Goal: Download file/media

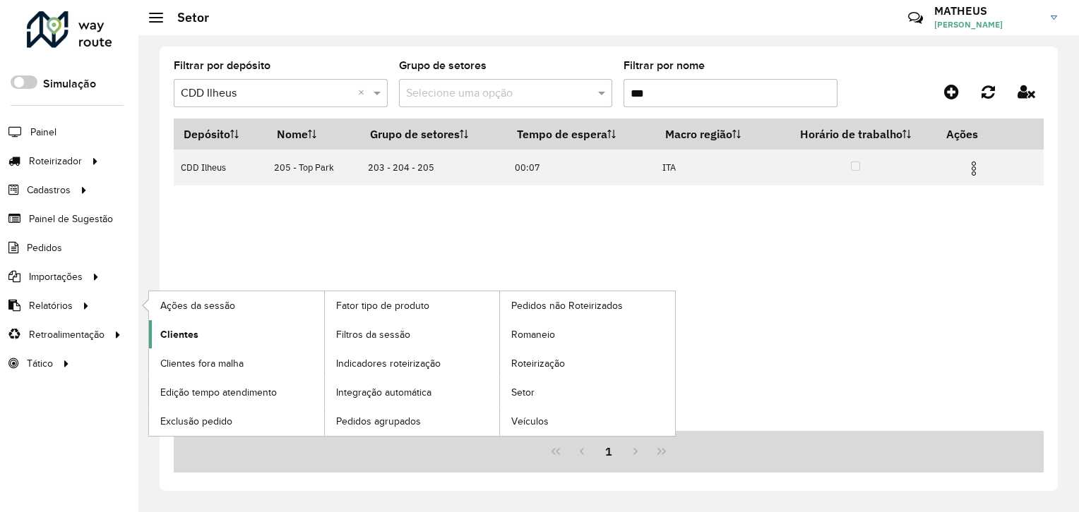
click at [193, 333] on span "Clientes" at bounding box center [179, 335] width 38 height 15
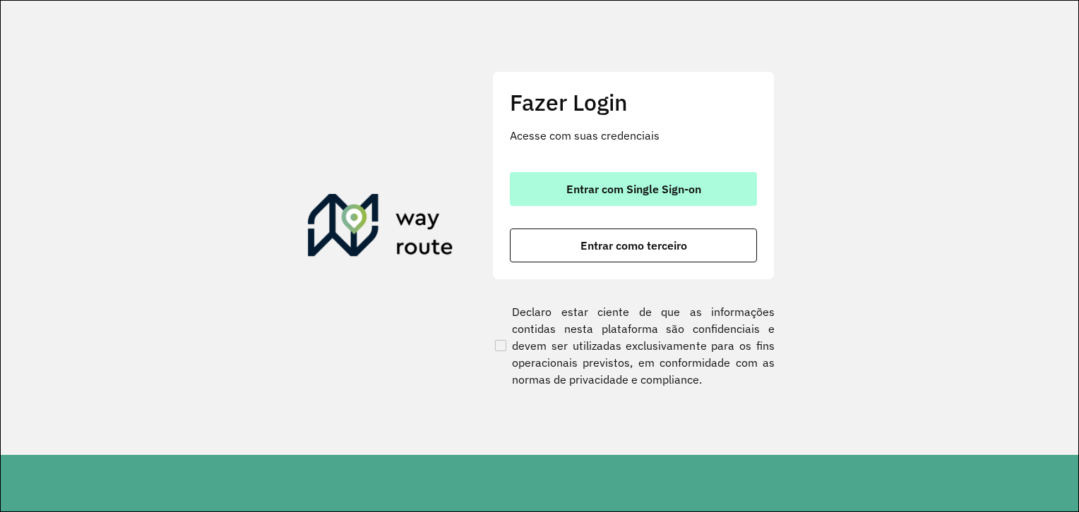
click at [564, 195] on button "Entrar com Single Sign-on" at bounding box center [633, 189] width 247 height 34
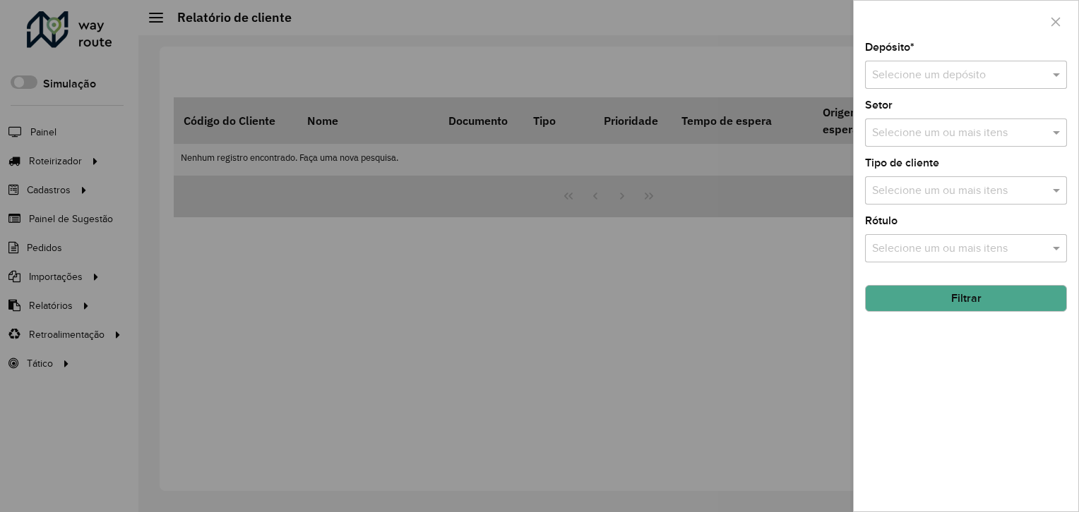
click at [1008, 79] on input "text" at bounding box center [952, 75] width 160 height 17
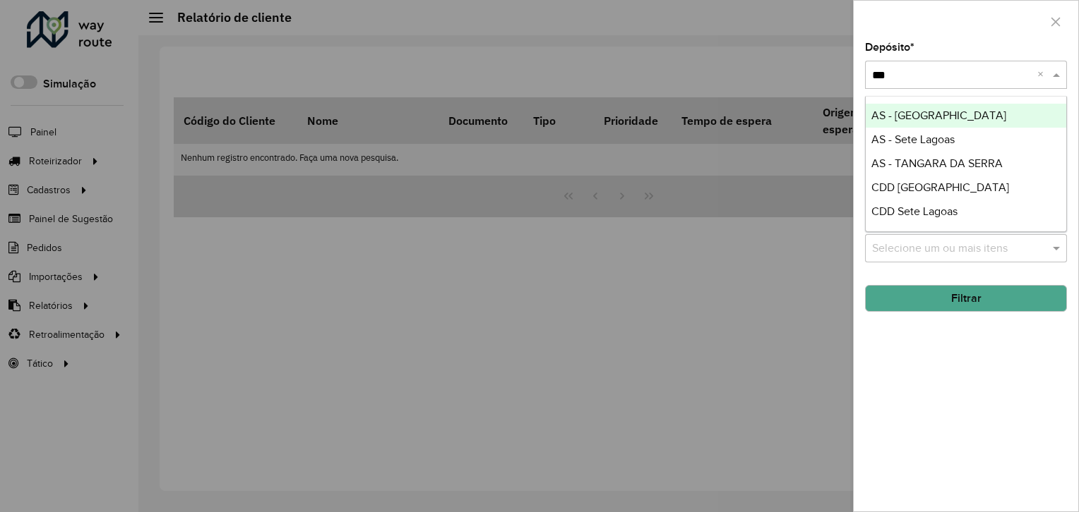
type input "****"
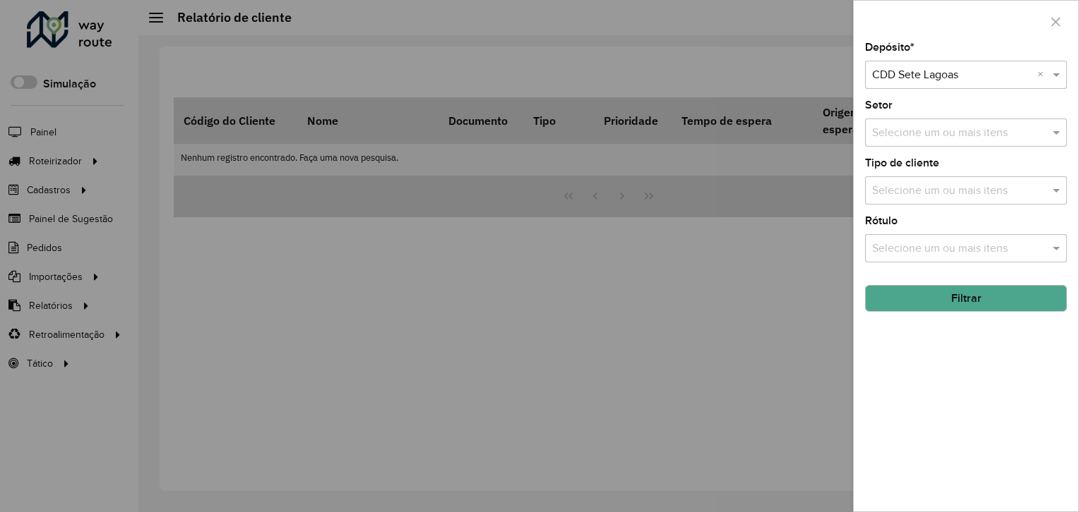
click at [968, 309] on button "Filtrar" at bounding box center [966, 298] width 202 height 27
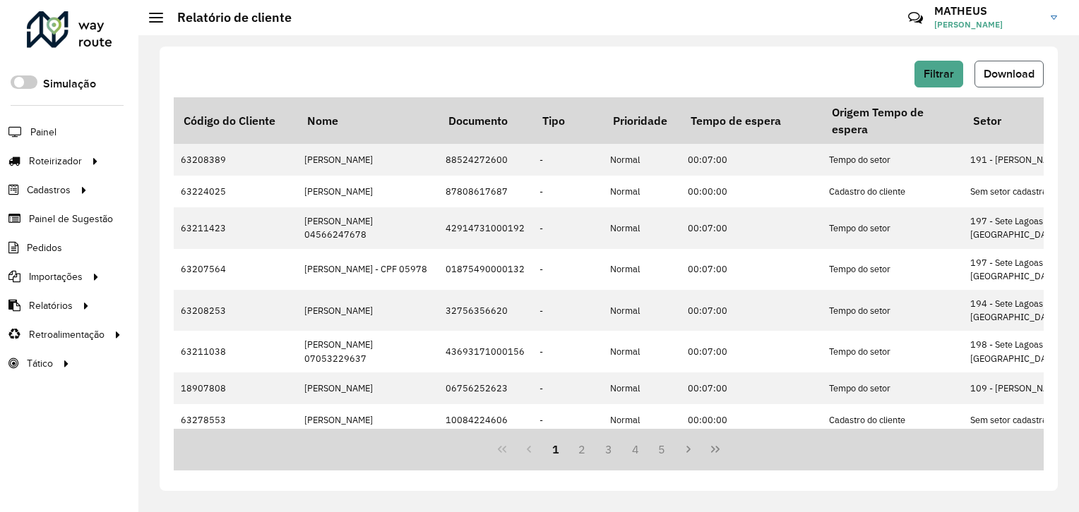
click at [1011, 71] on span "Download" at bounding box center [1008, 74] width 51 height 12
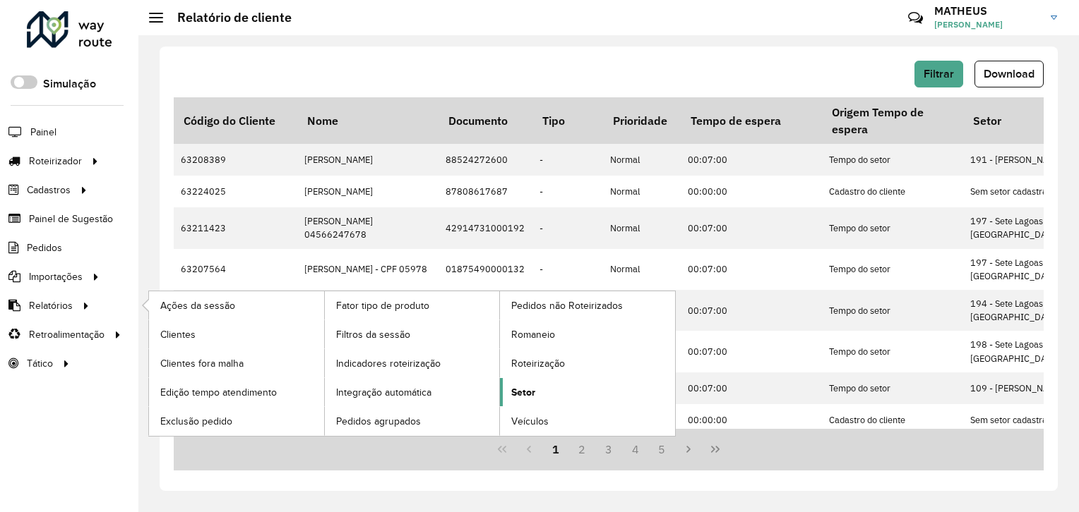
click at [536, 379] on link "Setor" at bounding box center [587, 392] width 175 height 28
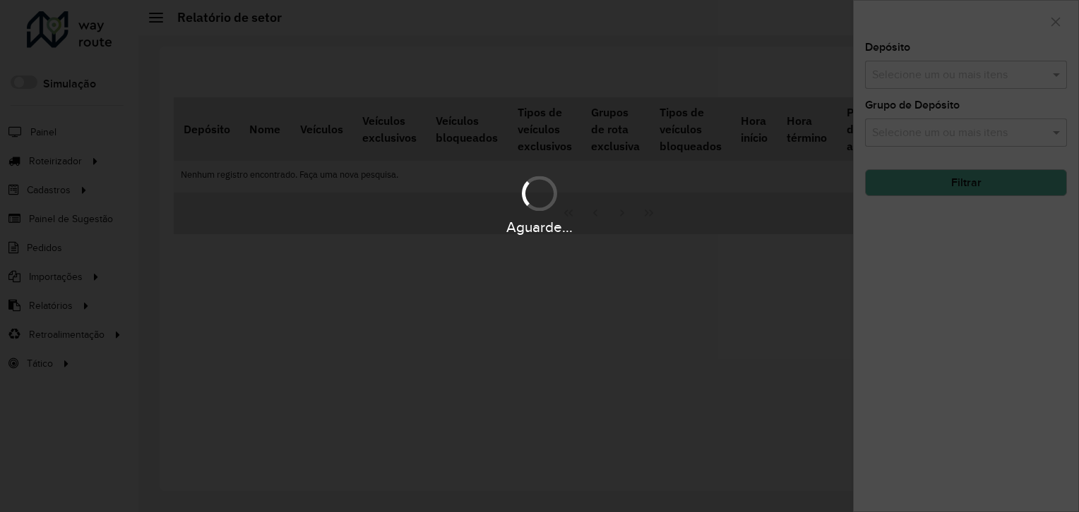
click at [944, 74] on div "Aguarde..." at bounding box center [539, 256] width 1079 height 512
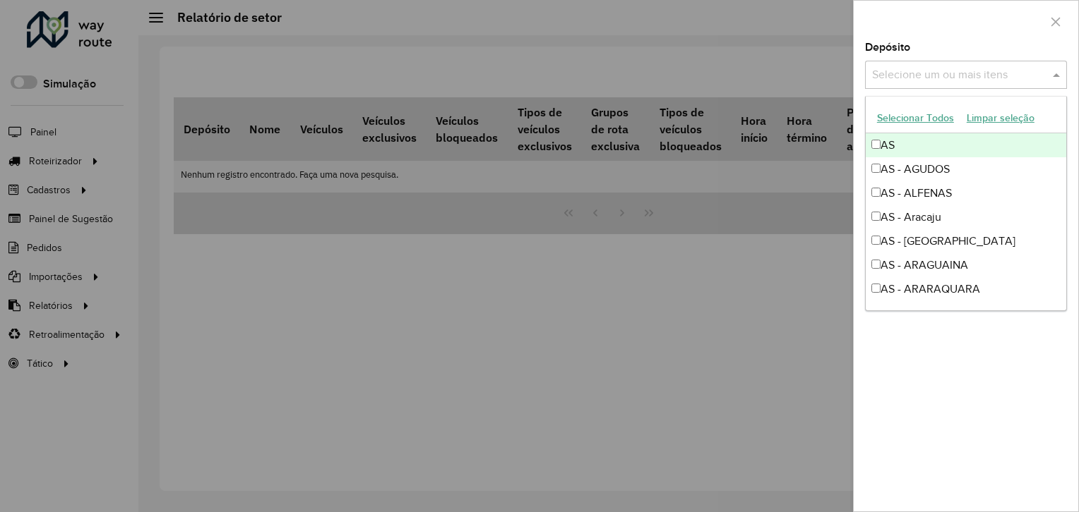
click at [944, 74] on input "text" at bounding box center [958, 75] width 181 height 17
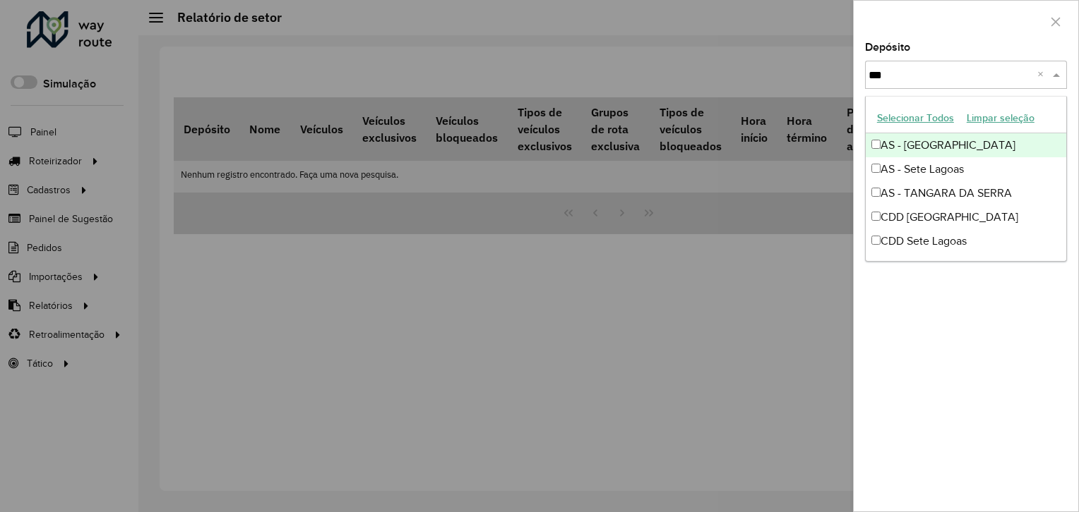
type input "****"
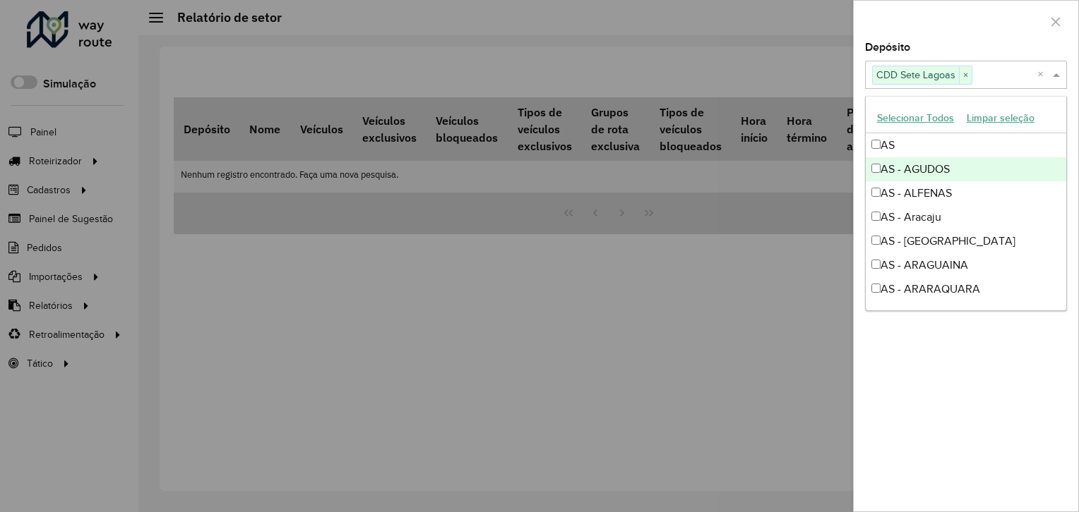
click at [954, 21] on div at bounding box center [965, 22] width 224 height 42
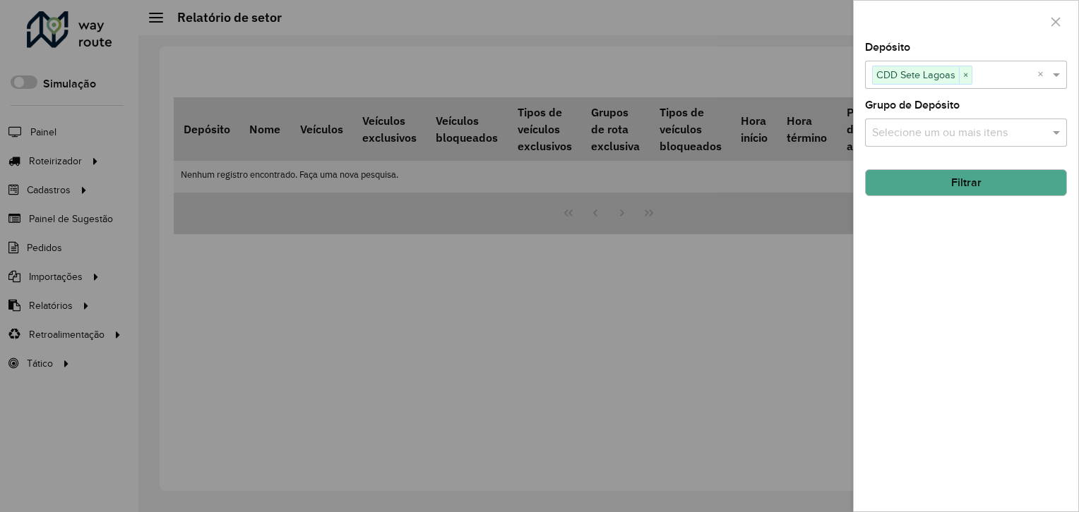
click at [946, 187] on button "Filtrar" at bounding box center [966, 182] width 202 height 27
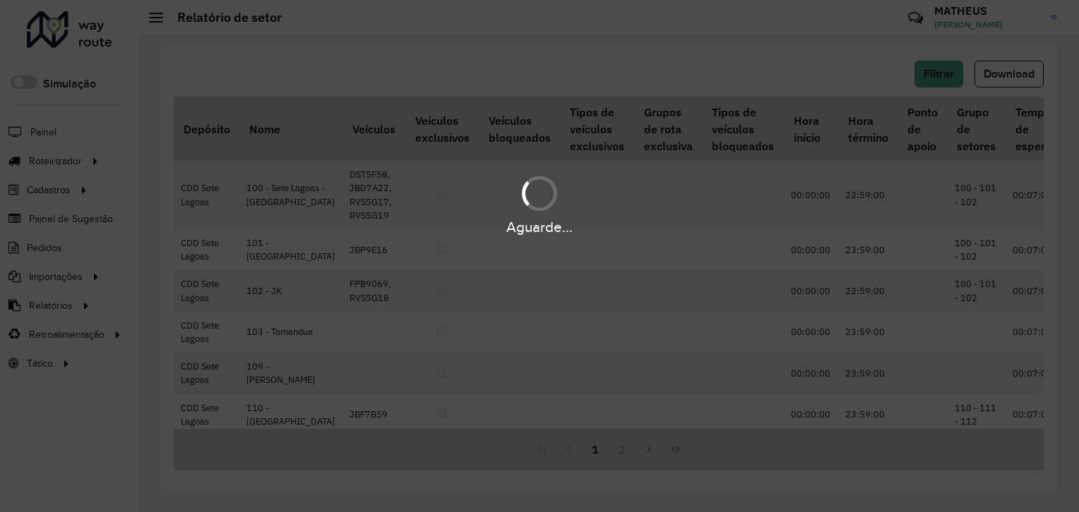
click at [1016, 73] on span "Download" at bounding box center [1008, 74] width 51 height 12
